Goal: Find specific page/section: Find specific page/section

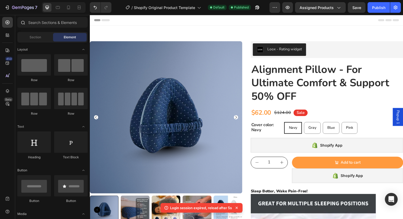
scroll to position [1439, 0]
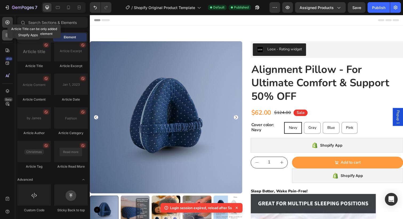
click at [5, 34] on icon at bounding box center [7, 34] width 5 height 5
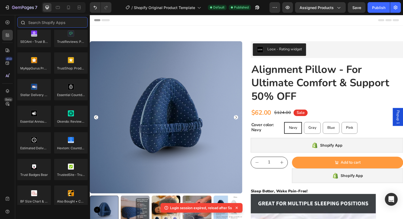
click at [48, 20] on input "text" at bounding box center [52, 22] width 70 height 11
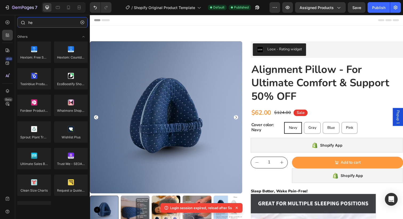
type input "hex"
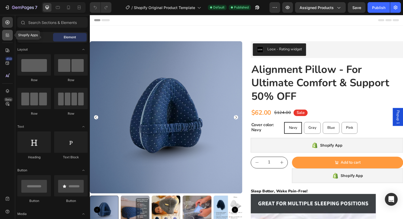
click at [9, 34] on icon at bounding box center [7, 34] width 5 height 5
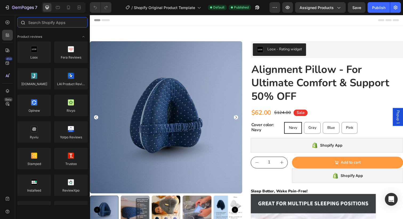
click at [44, 24] on input "text" at bounding box center [52, 22] width 70 height 11
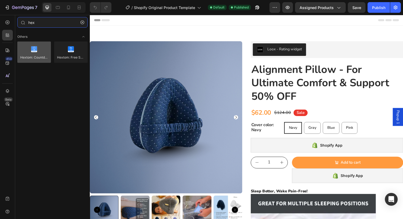
type input "hex"
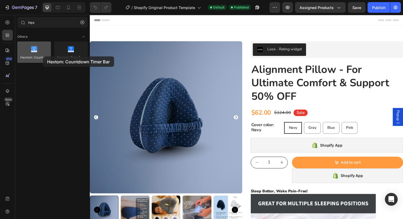
click at [43, 56] on div at bounding box center [34, 52] width 34 height 21
click at [43, 57] on div at bounding box center [34, 52] width 34 height 21
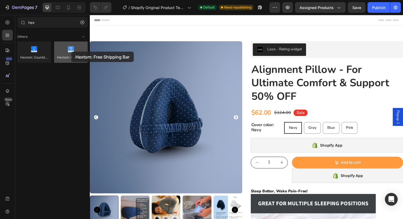
click at [71, 51] on div at bounding box center [71, 52] width 34 height 21
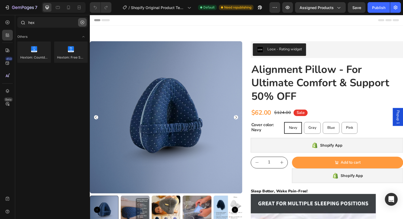
click at [83, 21] on icon "button" at bounding box center [82, 23] width 4 height 4
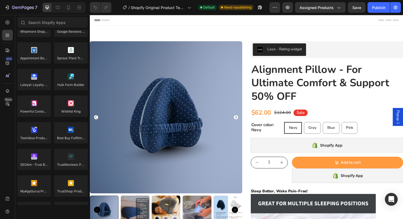
scroll to position [1509, 0]
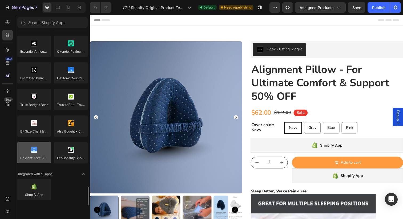
click at [43, 156] on div at bounding box center [34, 152] width 34 height 21
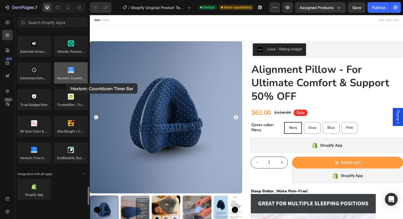
click at [66, 83] on div at bounding box center [71, 72] width 34 height 21
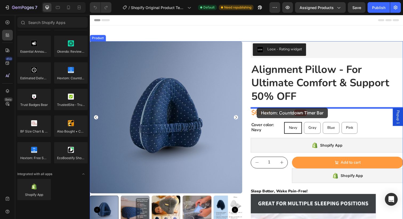
drag, startPoint x: 159, startPoint y: 90, endPoint x: 260, endPoint y: 110, distance: 102.9
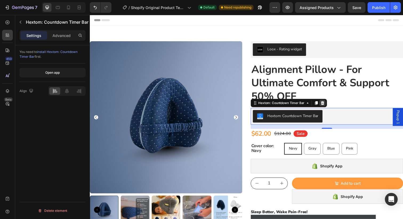
click at [326, 105] on icon at bounding box center [327, 105] width 3 height 4
